Goal: Transaction & Acquisition: Purchase product/service

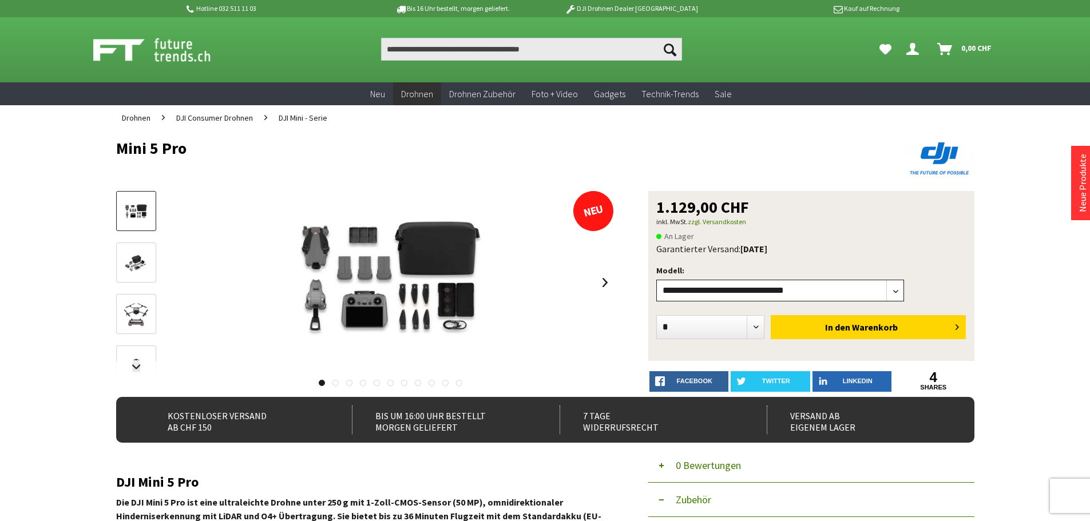
click at [900, 291] on select"] "**********" at bounding box center [780, 291] width 248 height 22
click at [612, 165] on div at bounding box center [459, 165] width 686 height 11
click at [136, 267] on img at bounding box center [136, 263] width 33 height 22
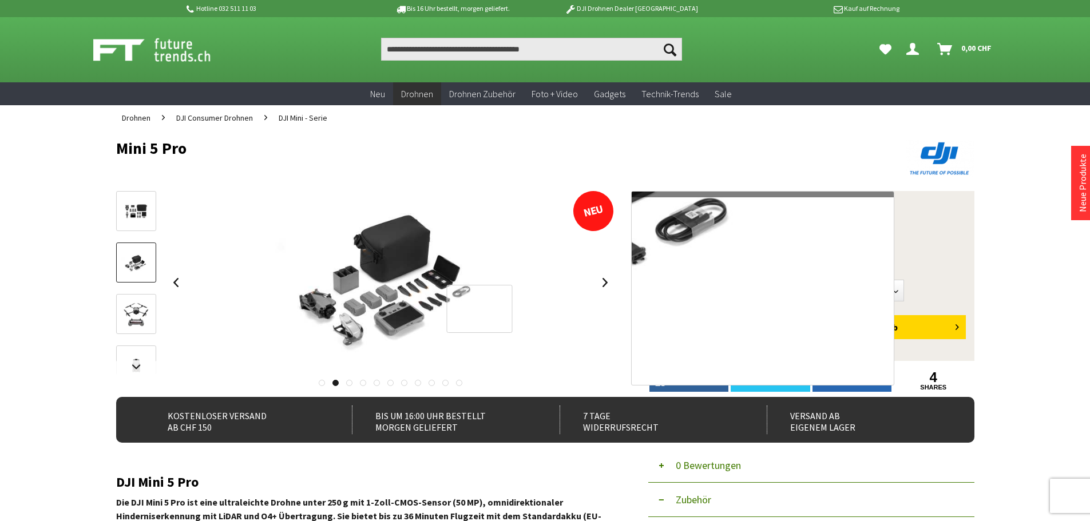
click at [447, 301] on div at bounding box center [480, 309] width 66 height 49
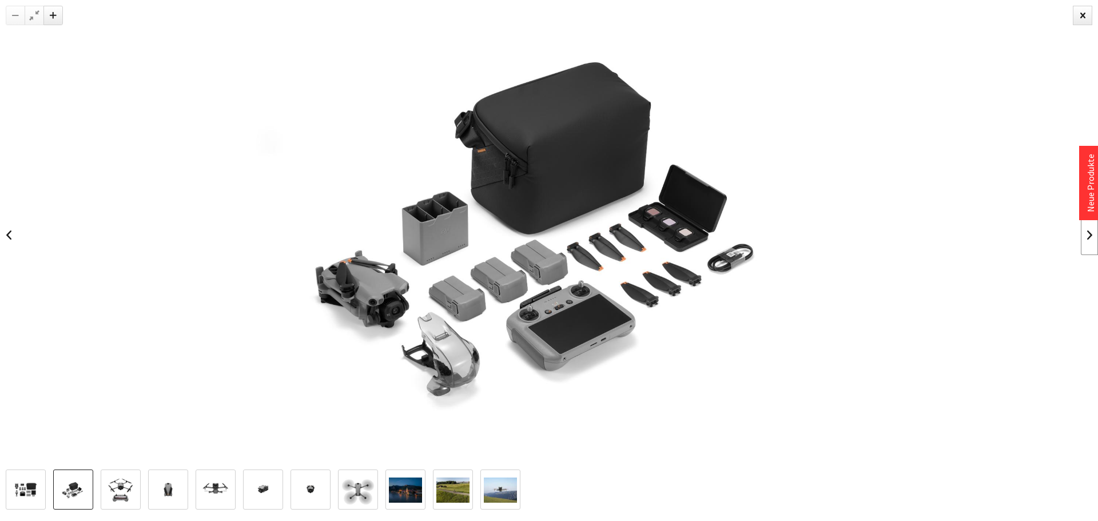
click at [1087, 242] on link at bounding box center [1089, 235] width 17 height 40
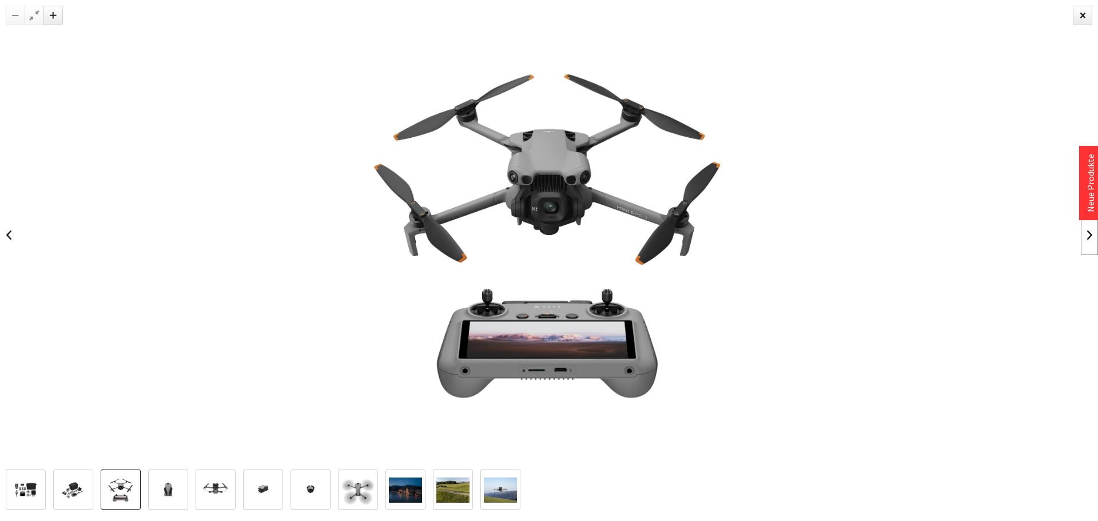
click at [1087, 242] on link at bounding box center [1089, 235] width 17 height 40
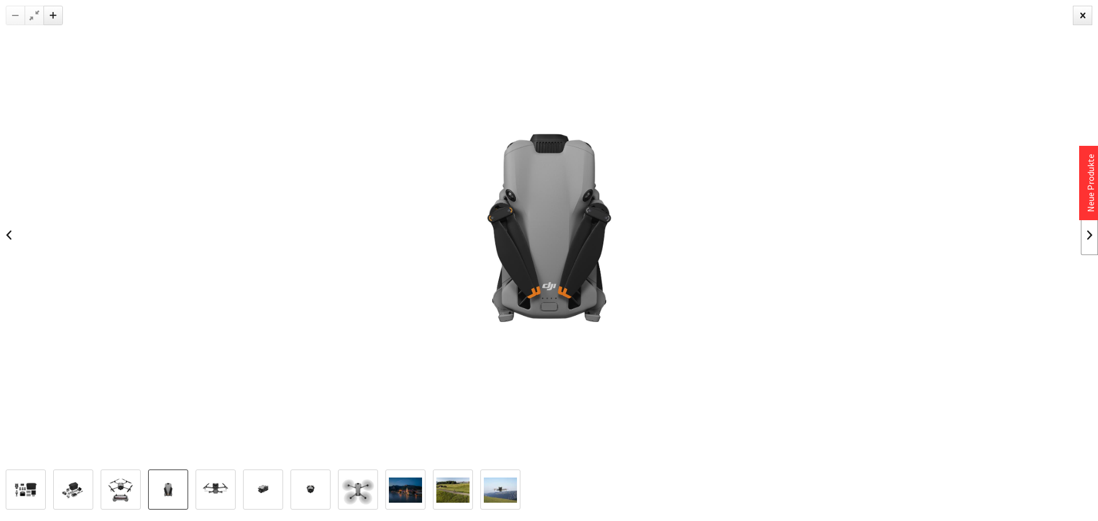
click at [1087, 242] on link at bounding box center [1089, 235] width 17 height 40
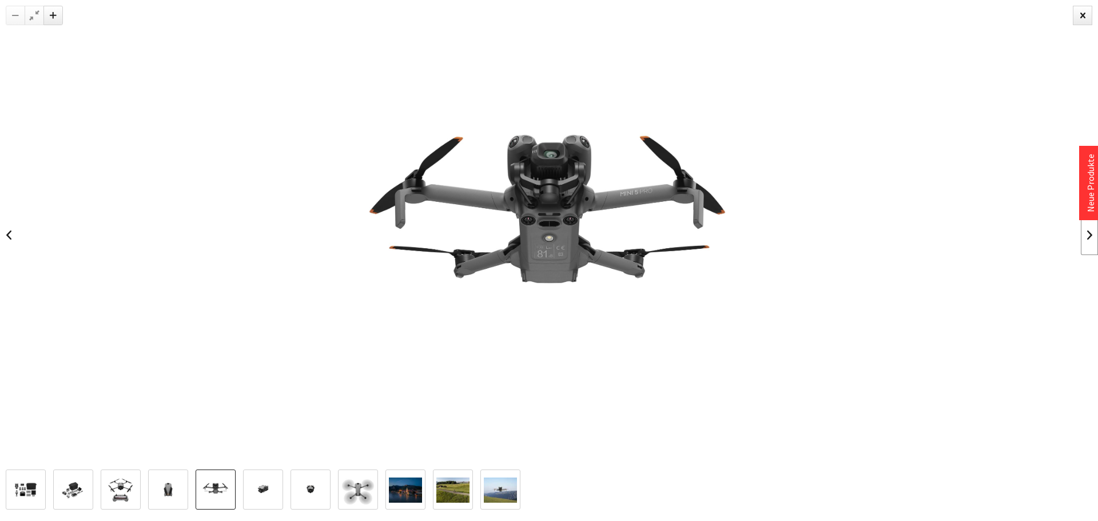
click at [1087, 242] on link at bounding box center [1089, 235] width 17 height 40
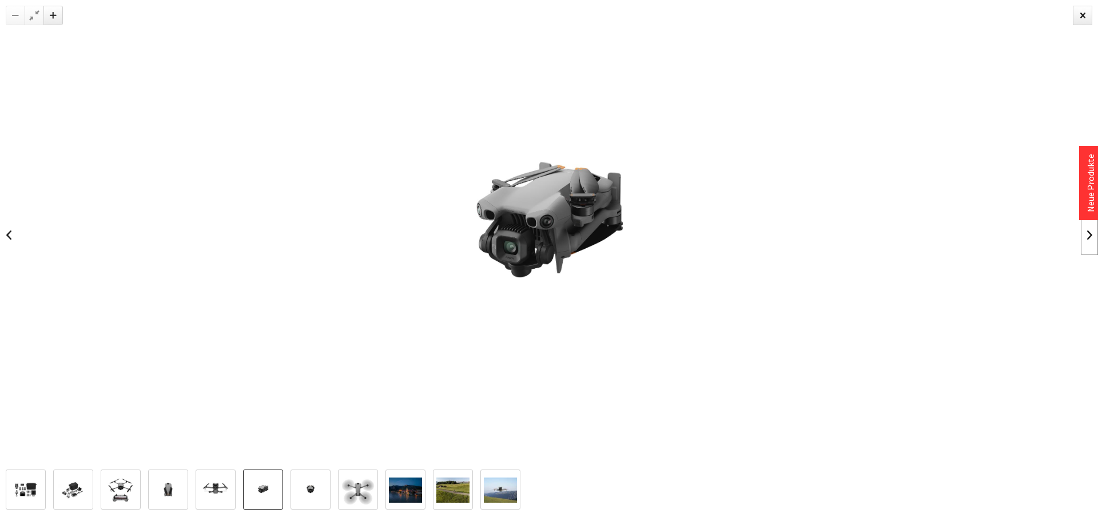
click at [1087, 242] on link at bounding box center [1089, 235] width 17 height 40
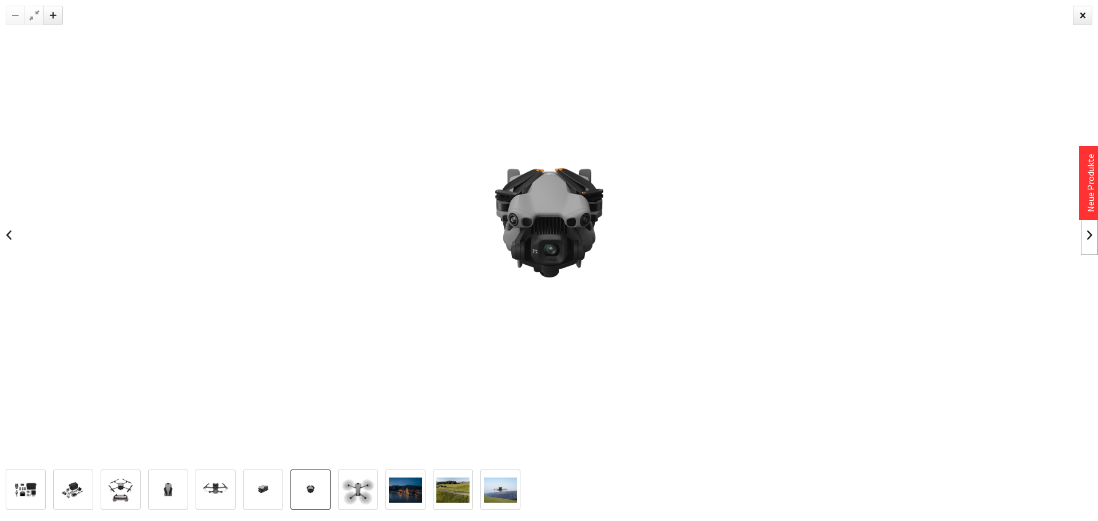
click at [1087, 242] on link at bounding box center [1089, 235] width 17 height 40
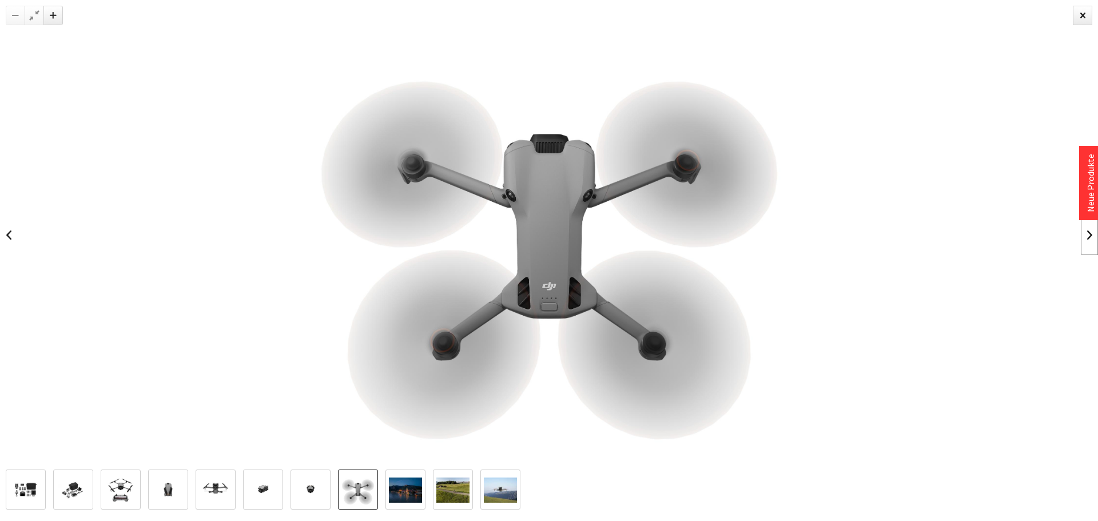
click at [1087, 242] on link at bounding box center [1089, 235] width 17 height 40
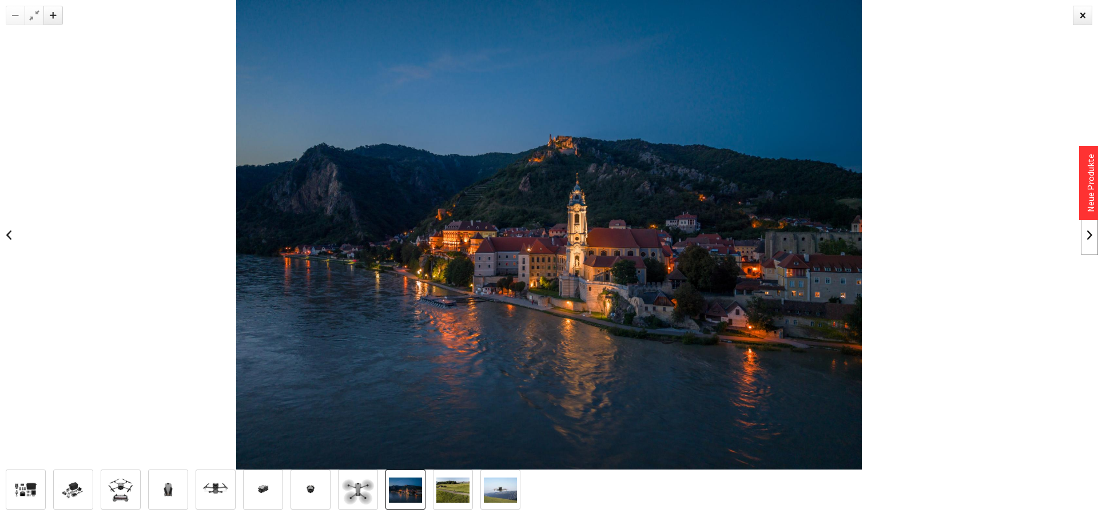
click at [1087, 242] on link at bounding box center [1089, 235] width 17 height 40
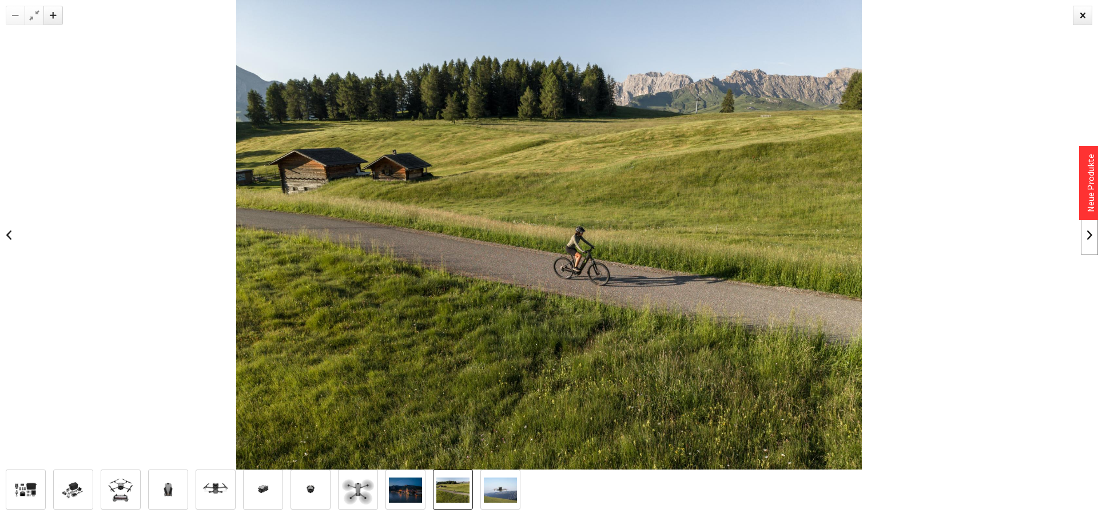
click at [1087, 242] on link at bounding box center [1089, 235] width 17 height 40
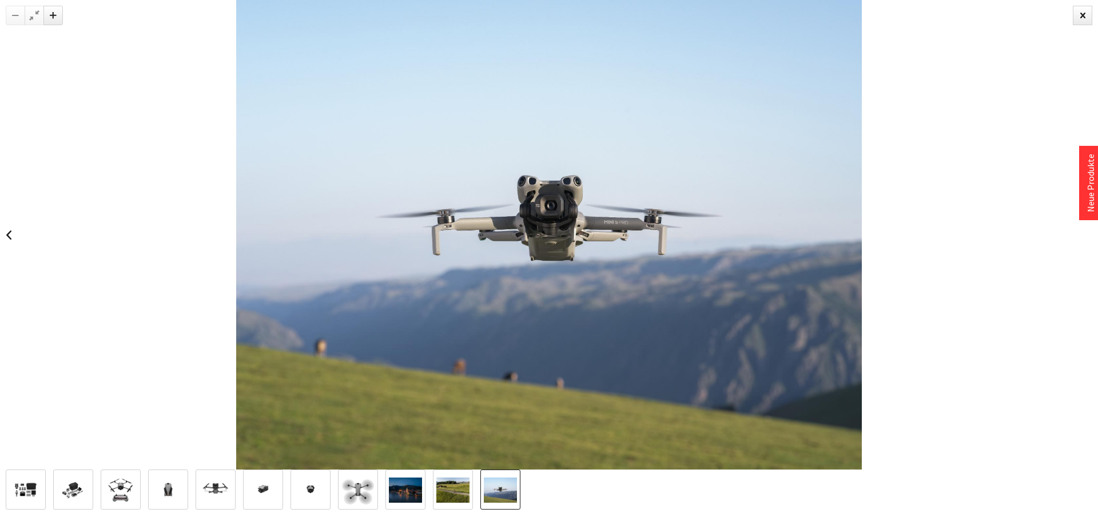
click at [1087, 242] on div at bounding box center [549, 235] width 1098 height 470
click at [1079, 19] on div at bounding box center [1082, 15] width 19 height 19
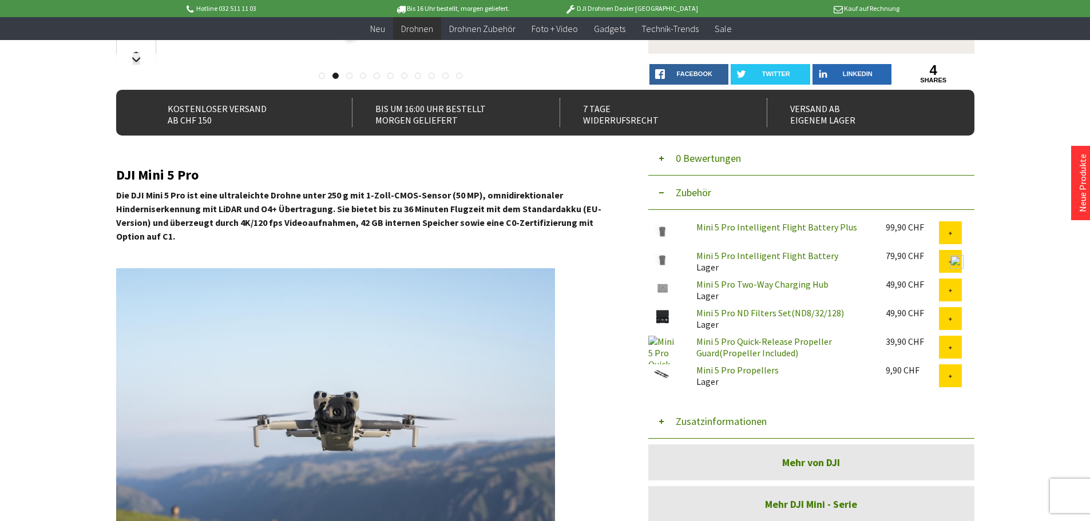
scroll to position [285, 0]
click at [952, 233] on icon at bounding box center [950, 234] width 6 height 6
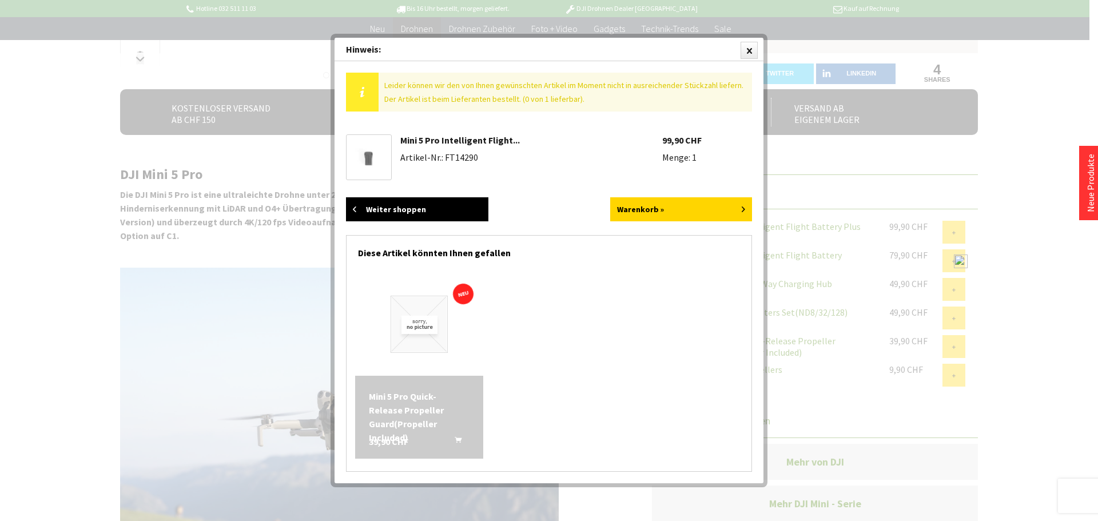
click at [434, 213] on link "Weiter shoppen" at bounding box center [417, 209] width 142 height 24
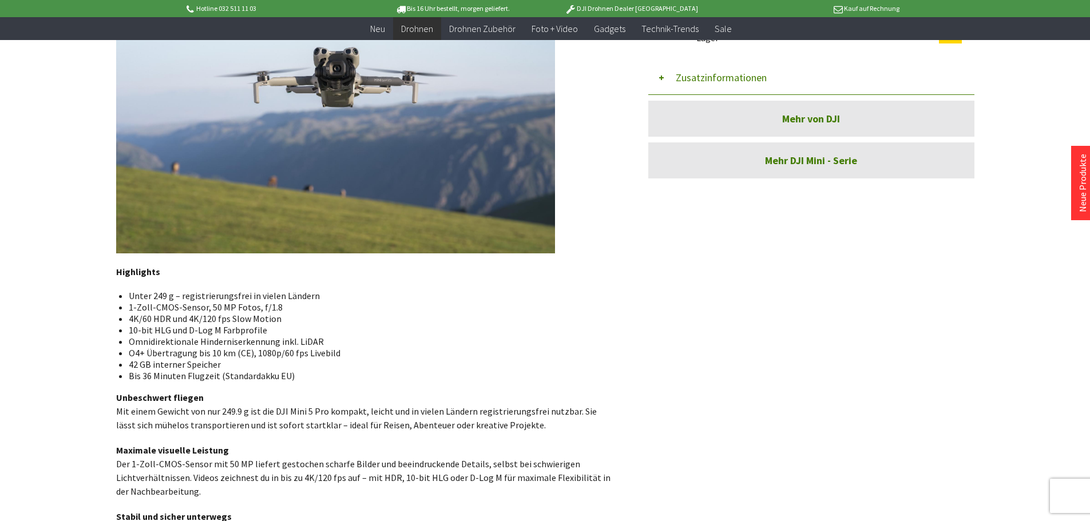
scroll to position [629, 0]
click at [791, 117] on link "Mehr von DJI" at bounding box center [811, 118] width 326 height 36
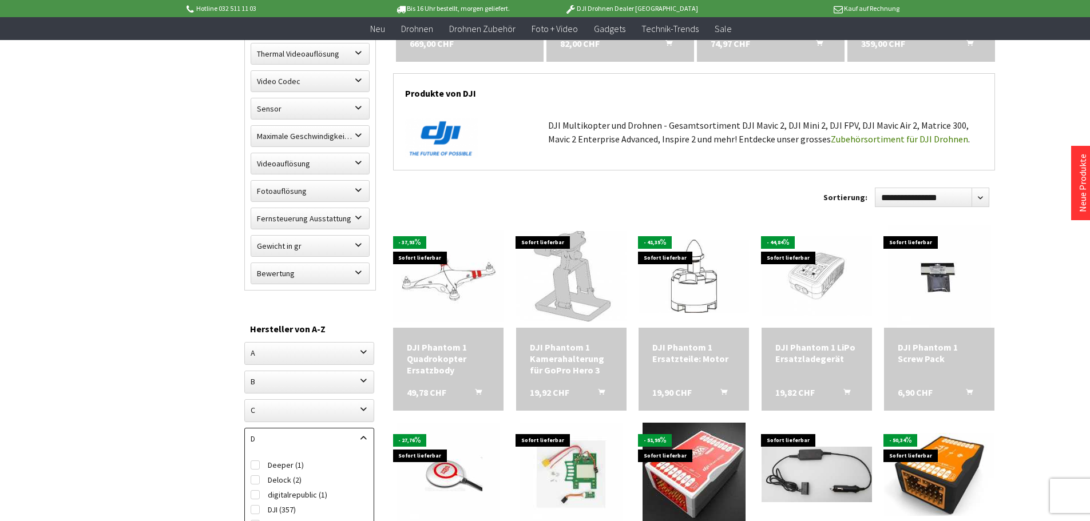
scroll to position [285, 0]
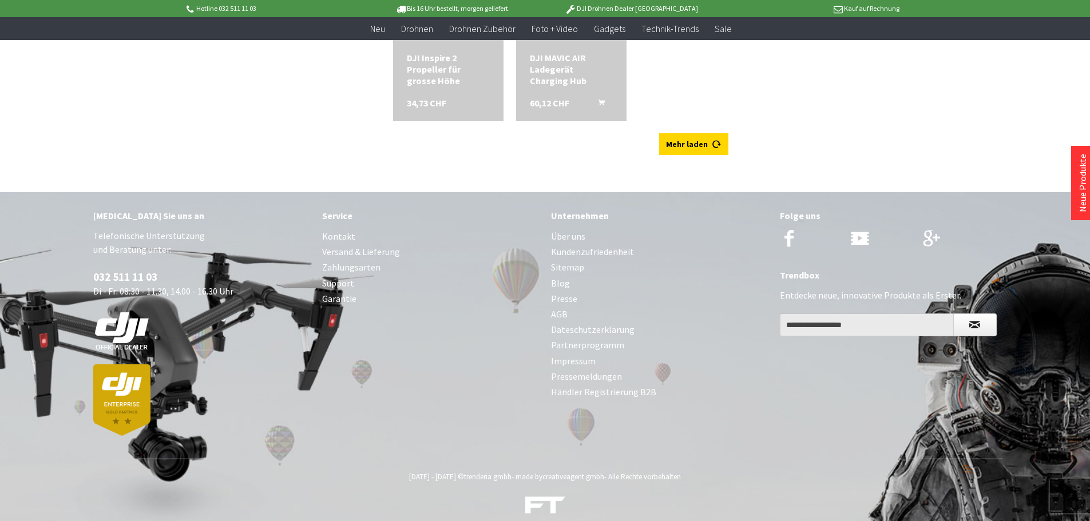
scroll to position [3361, 0]
